Goal: Information Seeking & Learning: Learn about a topic

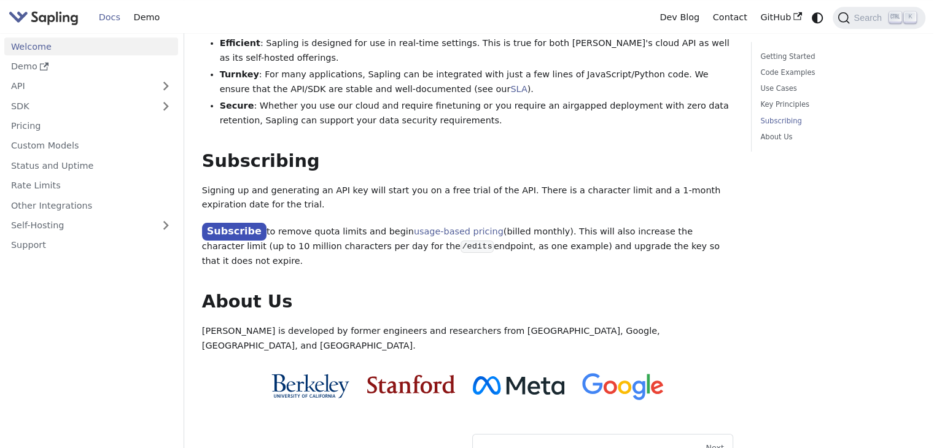
scroll to position [911, 0]
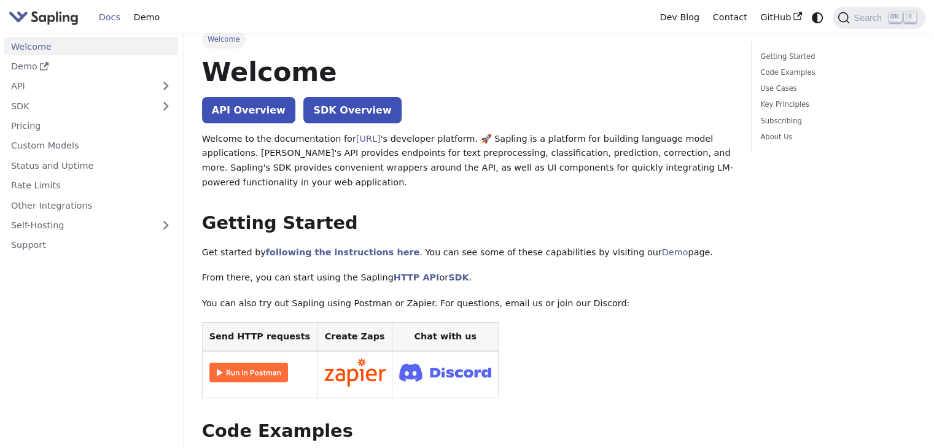
scroll to position [0, 0]
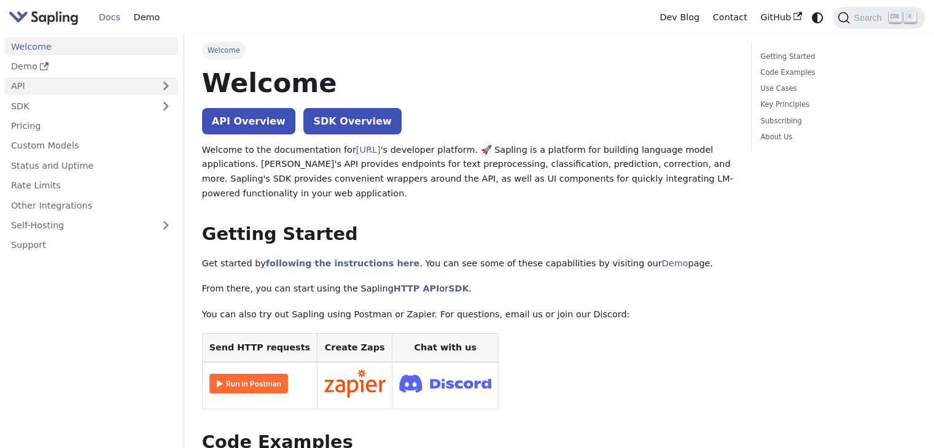
click at [22, 85] on link "API" at bounding box center [78, 86] width 149 height 18
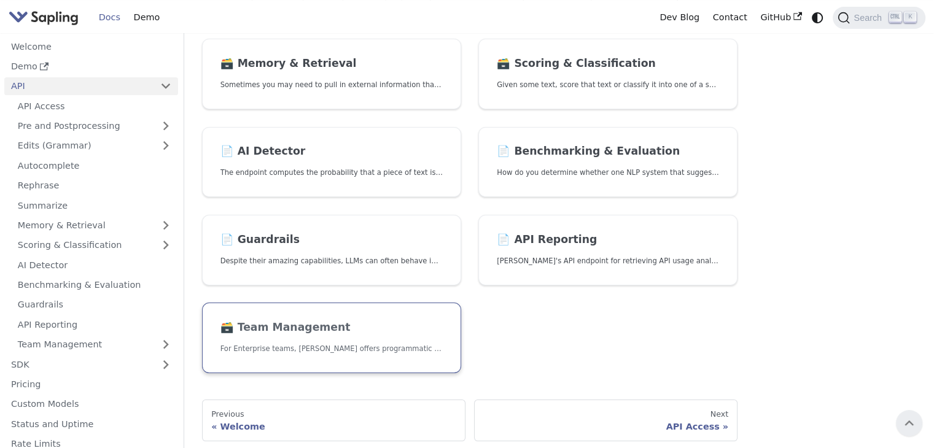
scroll to position [368, 0]
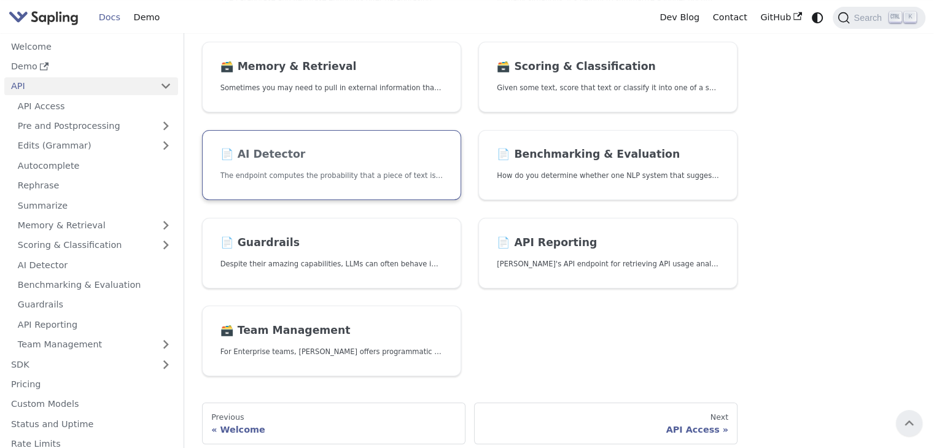
click at [300, 158] on h2 "📄️ AI Detector" at bounding box center [331, 155] width 222 height 14
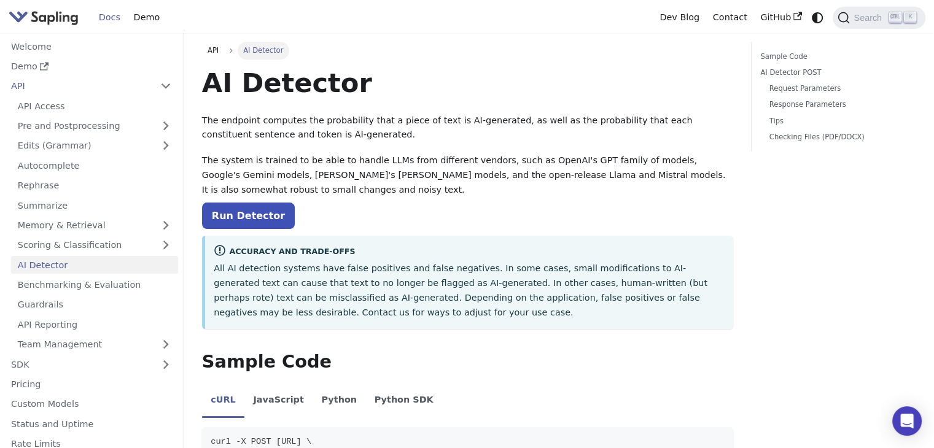
click at [55, 23] on img "Main" at bounding box center [44, 18] width 70 height 18
